Goal: Find specific page/section: Find specific page/section

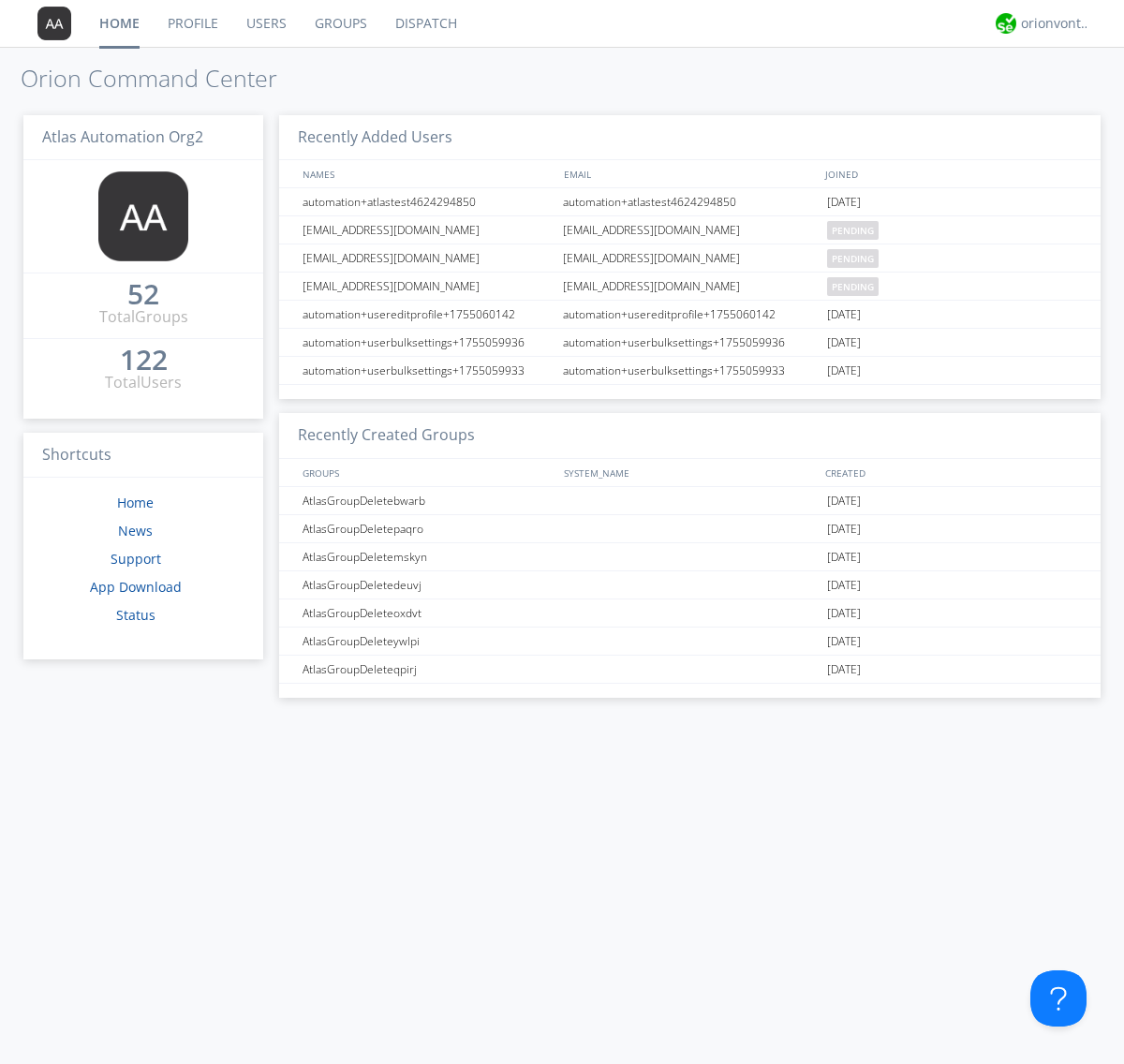
click at [339, 24] on link "Groups" at bounding box center [341, 23] width 81 height 47
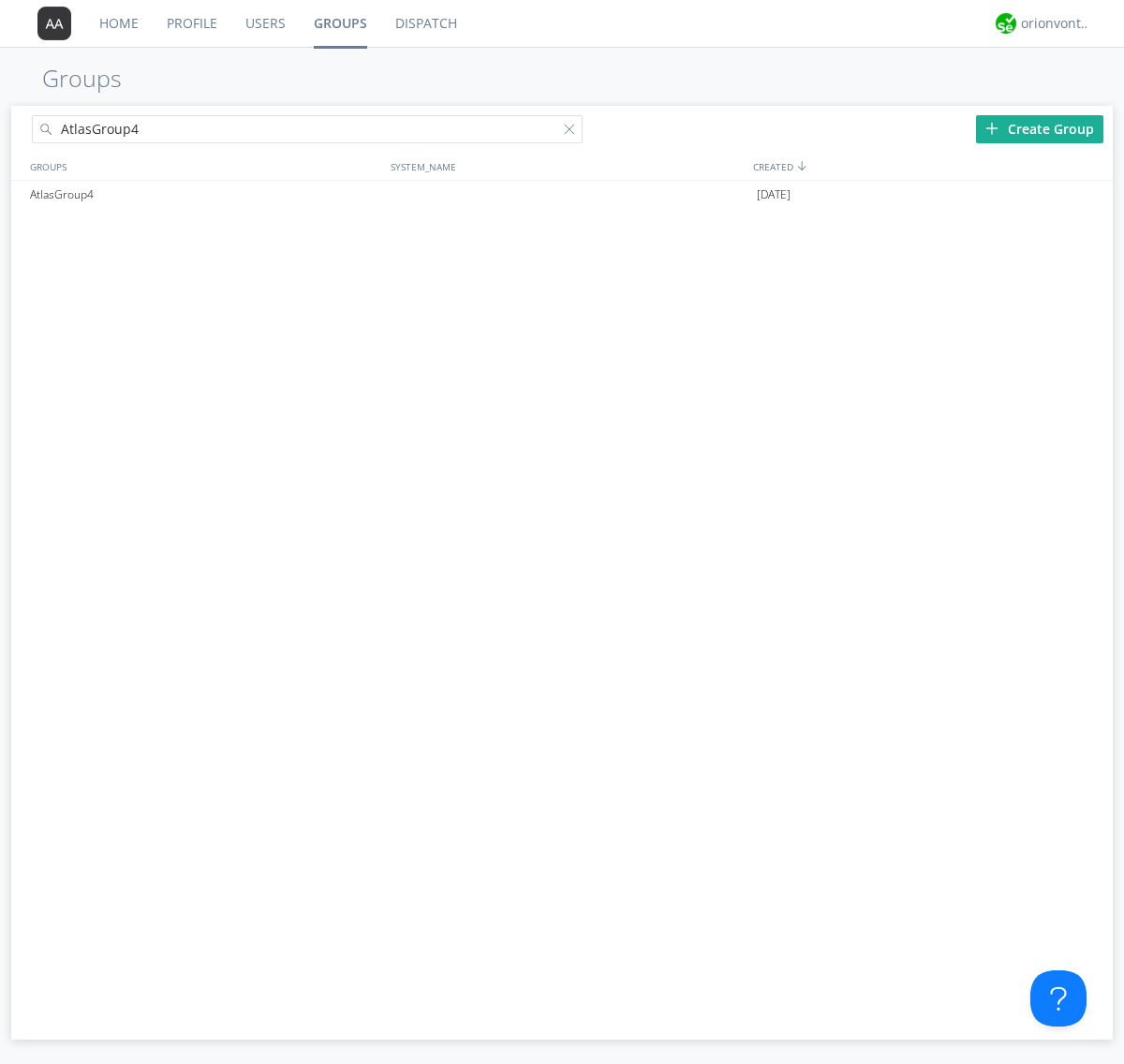
type input "AtlasGroup4"
click at [205, 194] on div "AtlasGroup4" at bounding box center [206, 194] width 361 height 28
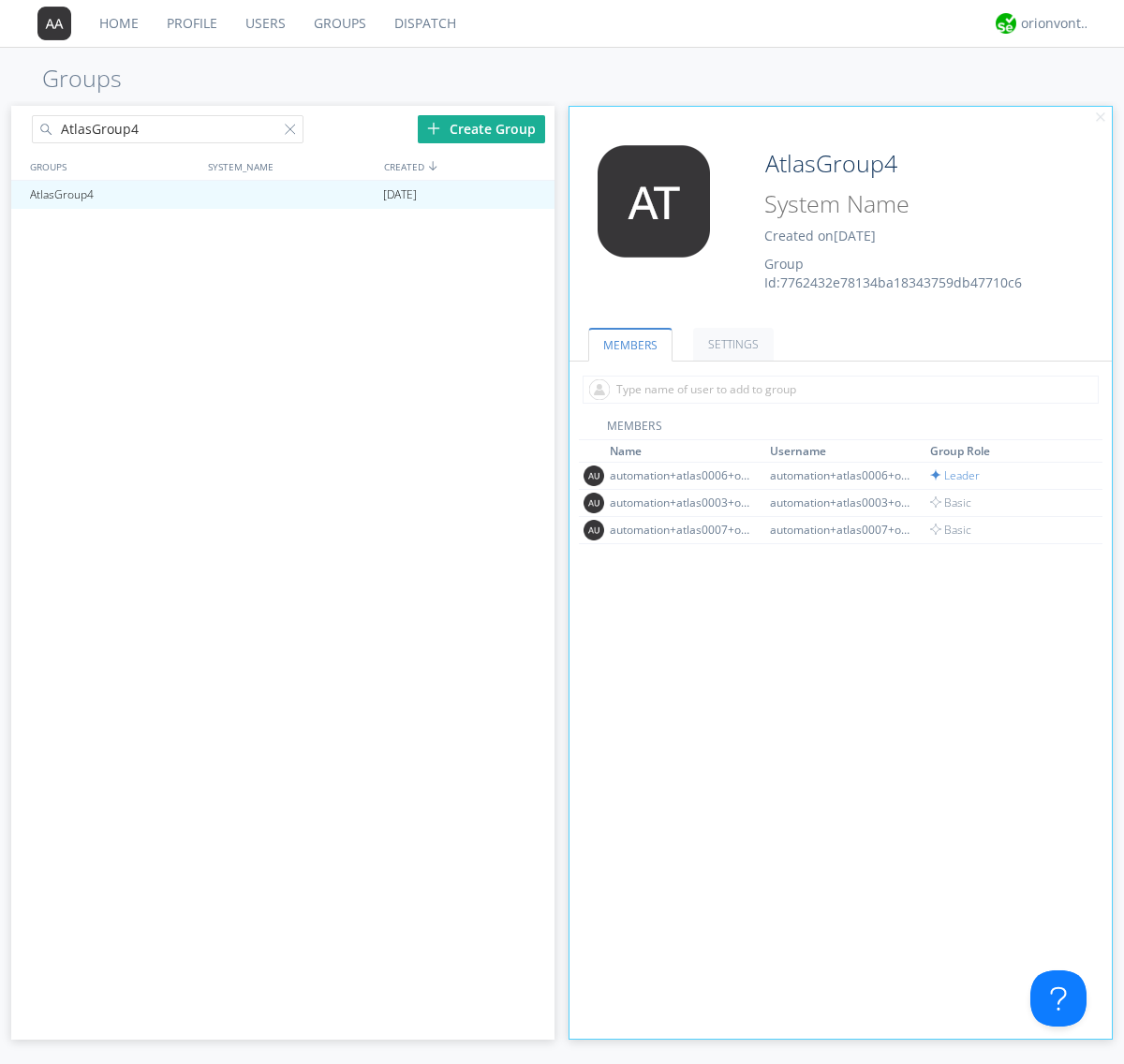
click at [731, 344] on link "SETTINGS" at bounding box center [733, 344] width 81 height 32
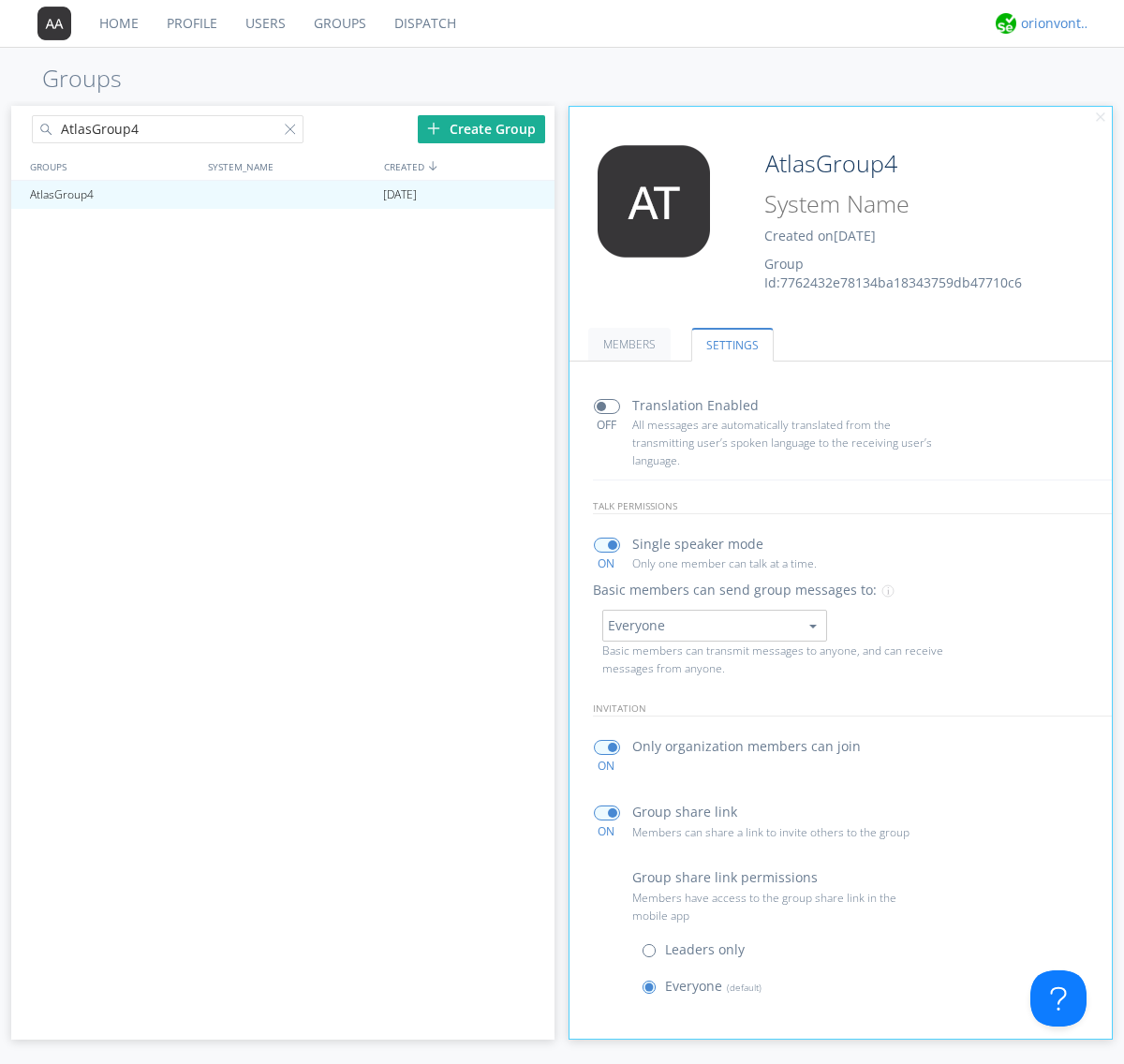
click at [1051, 24] on div "orionvontas+atlas+automation+org2" at bounding box center [1056, 24] width 70 height 19
